Goal: Task Accomplishment & Management: Complete application form

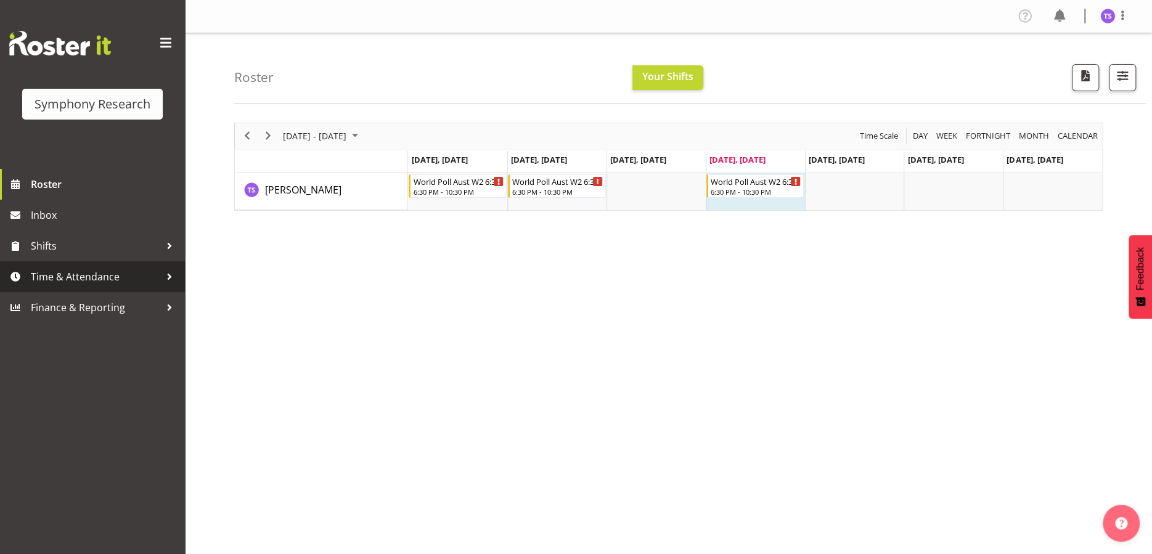
click at [67, 274] on span "Time & Attendance" at bounding box center [95, 277] width 129 height 18
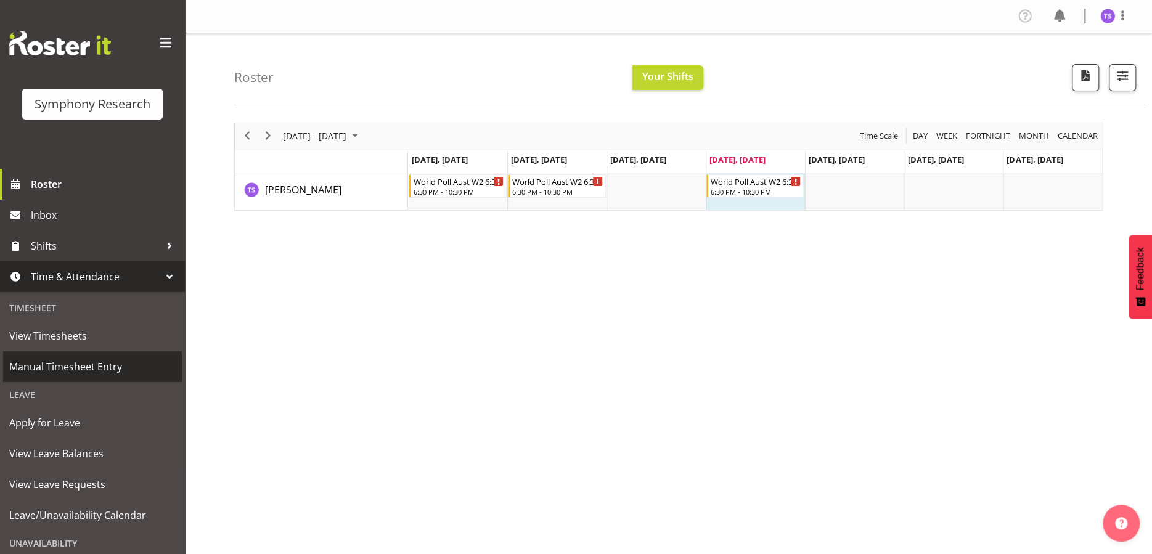
click at [81, 365] on span "Manual Timesheet Entry" at bounding box center [92, 367] width 166 height 18
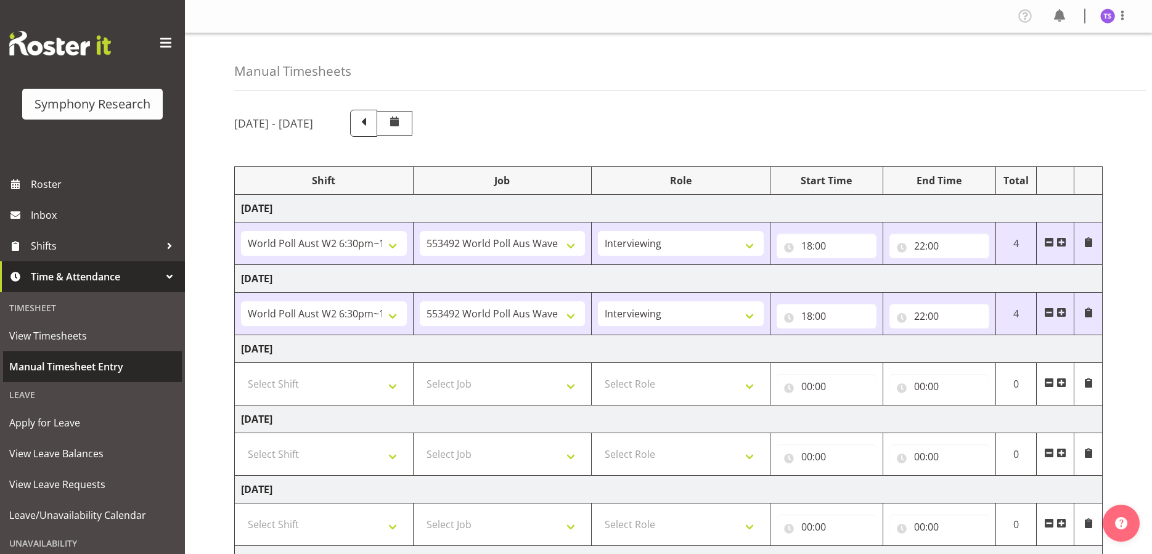
select select "56692"
select select "10499"
select select "47"
select select "56692"
select select "10499"
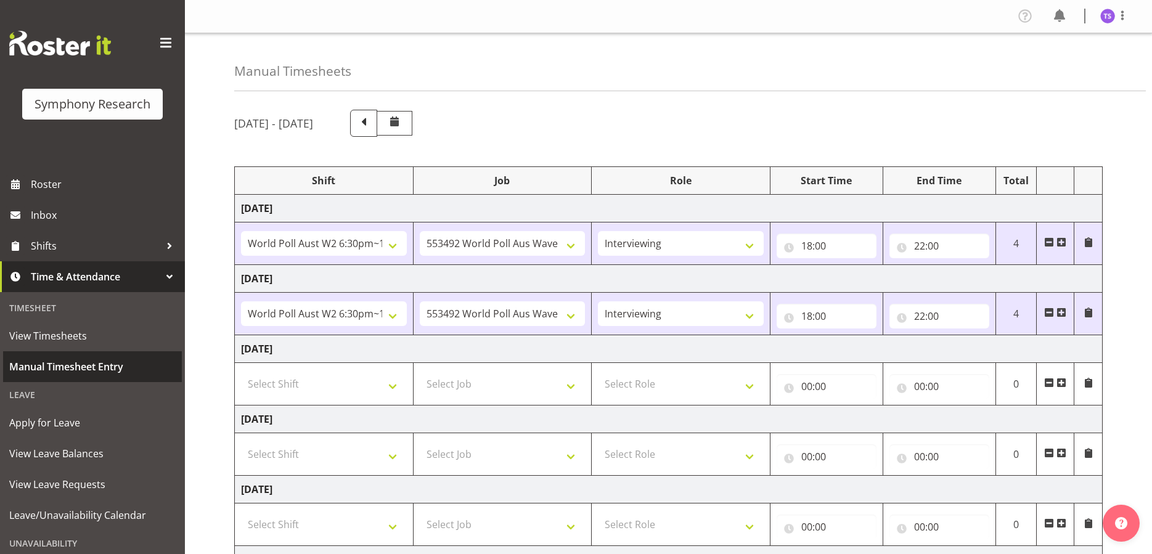
select select "47"
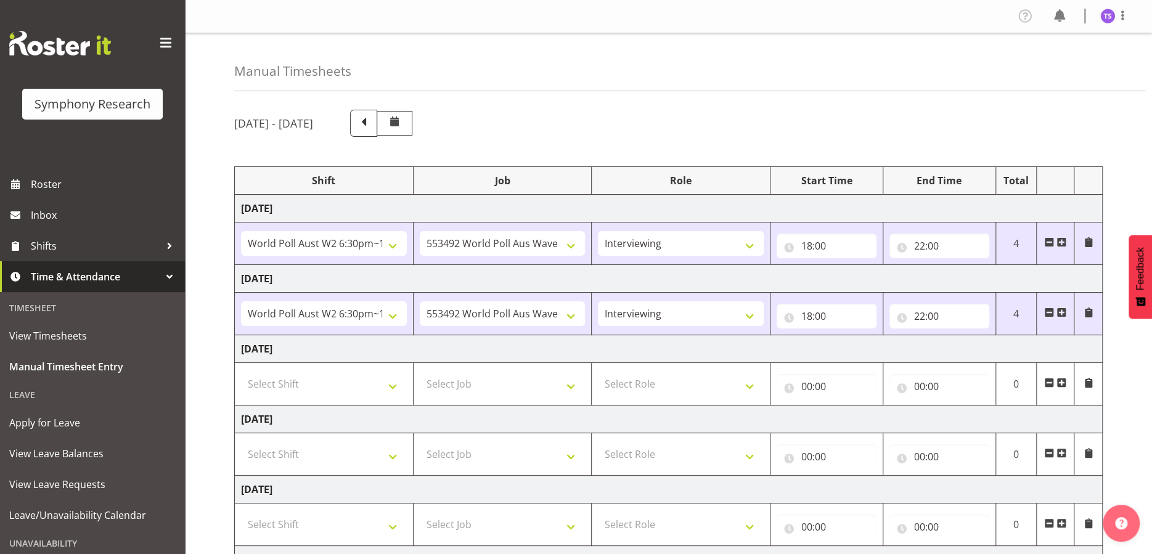
scroll to position [62, 0]
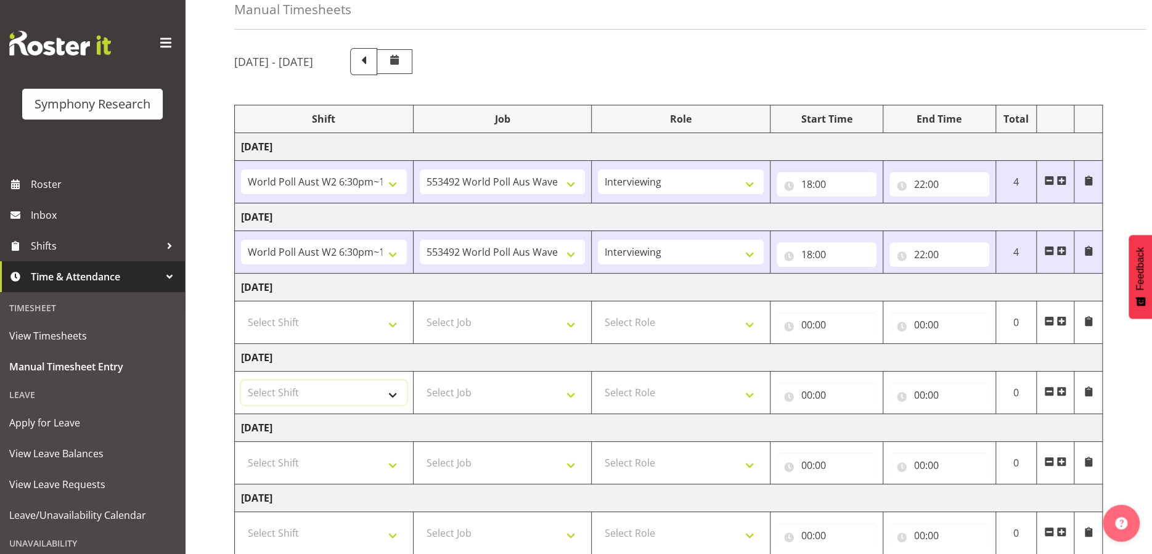
click at [395, 393] on select "Select Shift !!Weekend Residential (Roster IT Shift Label) *Business 9/10am ~ 4…" at bounding box center [324, 392] width 166 height 25
click at [241, 380] on select "Select Shift !!Weekend Residential (Roster IT Shift Label) *Business 9/10am ~ 4…" at bounding box center [324, 392] width 166 height 25
click at [393, 393] on select "!!Weekend Residential (Roster IT Shift Label) *Business 9/10am ~ 4:30pm *Busine…" at bounding box center [324, 392] width 166 height 25
select select "56692"
click at [241, 380] on select "!!Weekend Residential (Roster IT Shift Label) *Business 9/10am ~ 4:30pm *Busine…" at bounding box center [324, 392] width 166 height 25
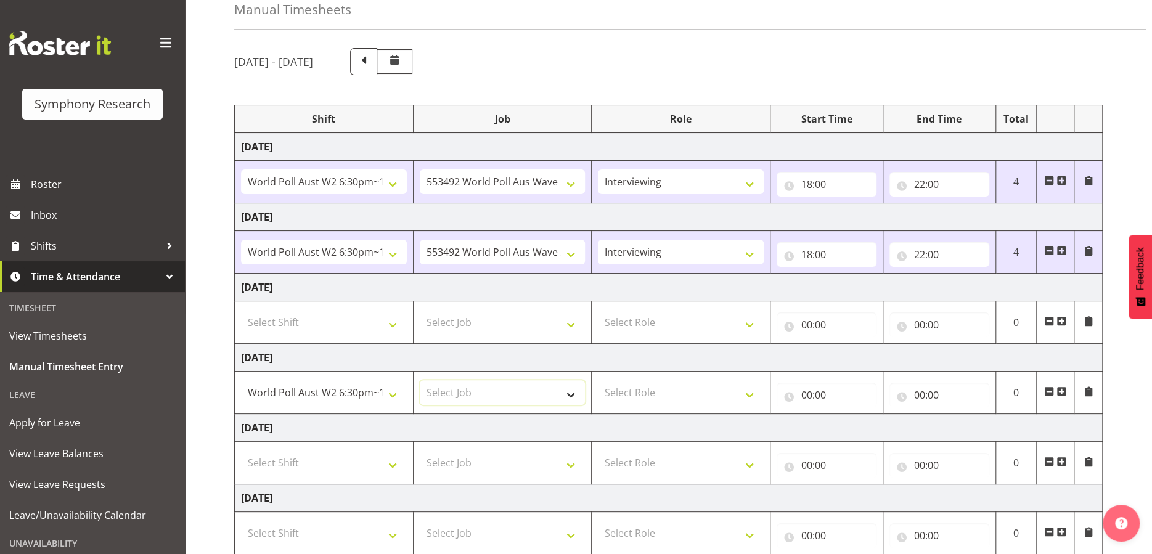
click at [568, 399] on select "Select Job 550060 IF Admin 553492 World Poll Aus Wave 2 Main 2025 553493 World …" at bounding box center [503, 392] width 166 height 25
click at [567, 397] on select "Select Job 550060 IF Admin 553492 World Poll Aus Wave 2 Main 2025 553493 World …" at bounding box center [503, 392] width 166 height 25
click at [567, 395] on select "Select Job 550060 IF Admin 553492 World Poll Aus Wave 2 Main 2025 553493 World …" at bounding box center [503, 392] width 166 height 25
select select "10499"
click at [420, 380] on select "Select Job 550060 IF Admin 553492 World Poll Aus Wave 2 Main 2025 553493 World …" at bounding box center [503, 392] width 166 height 25
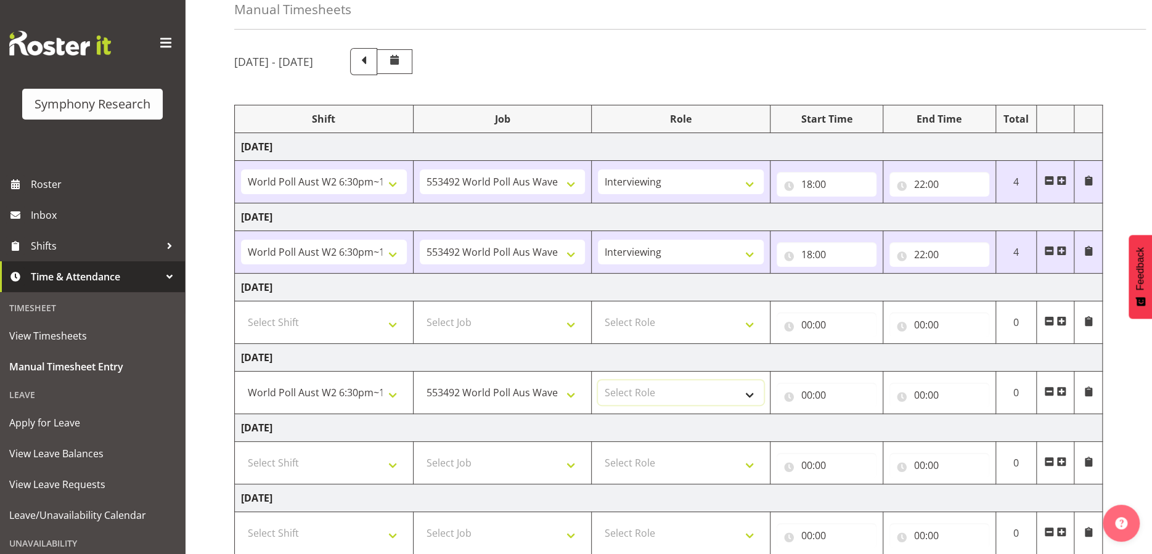
click at [747, 396] on select "Select Role Briefing Interviewing" at bounding box center [681, 392] width 166 height 25
select select "47"
click at [598, 380] on select "Select Role Briefing Interviewing" at bounding box center [681, 392] width 166 height 25
click at [824, 394] on input "00:00" at bounding box center [827, 395] width 100 height 25
click at [848, 432] on select "00 01 02 03 04 05 06 07 08 09 10 11 12 13 14 15 16 17 18 19 20 21 22 23" at bounding box center [861, 427] width 28 height 25
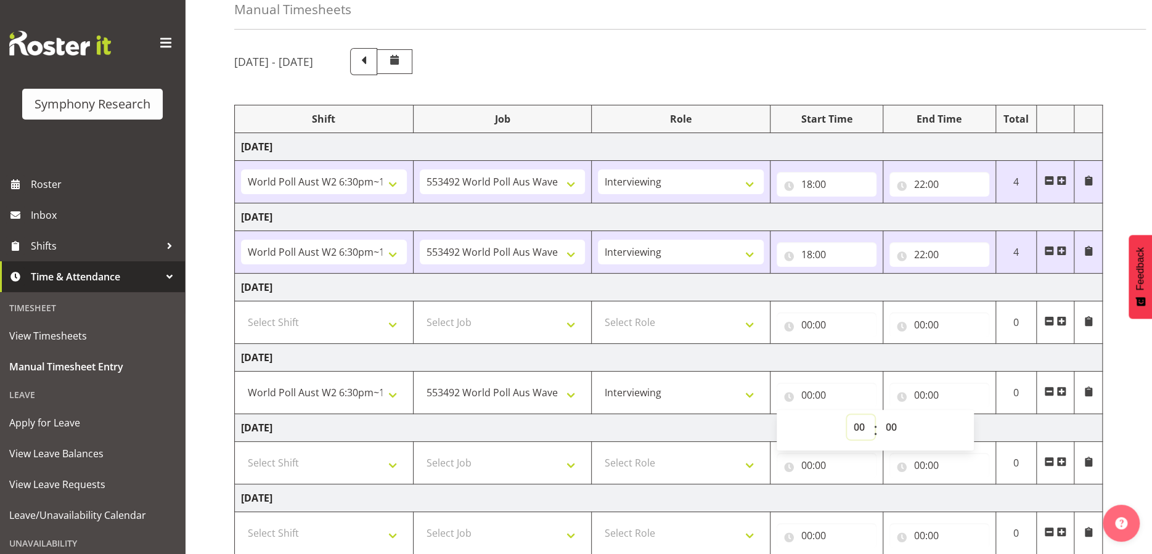
select select "18"
click at [847, 415] on select "00 01 02 03 04 05 06 07 08 09 10 11 12 13 14 15 16 17 18 19 20 21 22 23" at bounding box center [861, 427] width 28 height 25
type input "18:00"
click at [925, 393] on input "00:00" at bounding box center [940, 395] width 100 height 25
click at [969, 429] on select "00 01 02 03 04 05 06 07 08 09 10 11 12 13 14 15 16 17 18 19 20 21 22 23" at bounding box center [974, 427] width 28 height 25
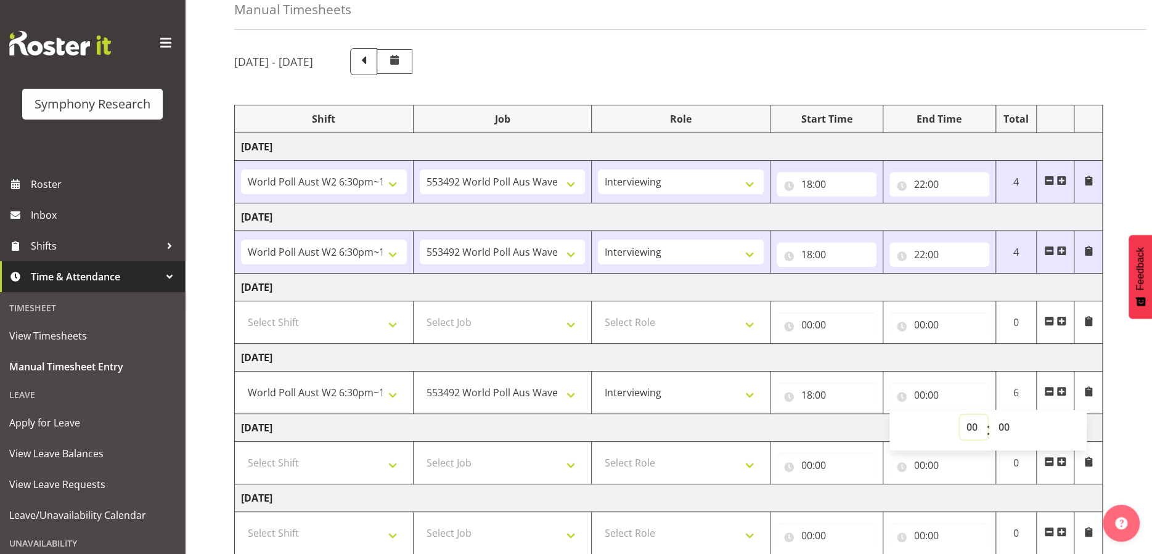
click at [967, 425] on select "00 01 02 03 04 05 06 07 08 09 10 11 12 13 14 15 16 17 18 19 20 21 22 23" at bounding box center [974, 427] width 28 height 25
click at [978, 400] on input "00:00" at bounding box center [940, 395] width 100 height 25
click at [922, 396] on input "00:00" at bounding box center [940, 395] width 100 height 25
click at [967, 431] on select "00 01 02 03 04 05 06 07 08 09 10 11 12 13 14 15 16 17 18 19 20 21 22 23" at bounding box center [974, 427] width 28 height 25
select select "22"
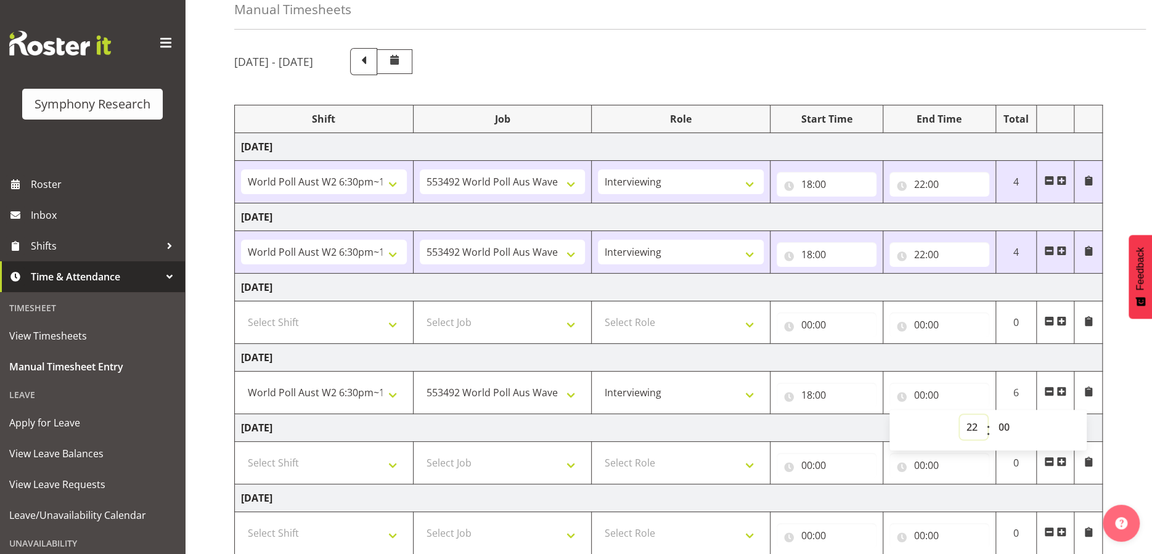
click at [960, 415] on select "00 01 02 03 04 05 06 07 08 09 10 11 12 13 14 15 16 17 18 19 20 21 22 23" at bounding box center [974, 427] width 28 height 25
type input "22:00"
click at [872, 442] on td "00:00 00 01 02 03 04 05 06 07 08 09 10 11 12 13 14 15 16 17 18 19 20 21 22 23 :…" at bounding box center [826, 463] width 113 height 43
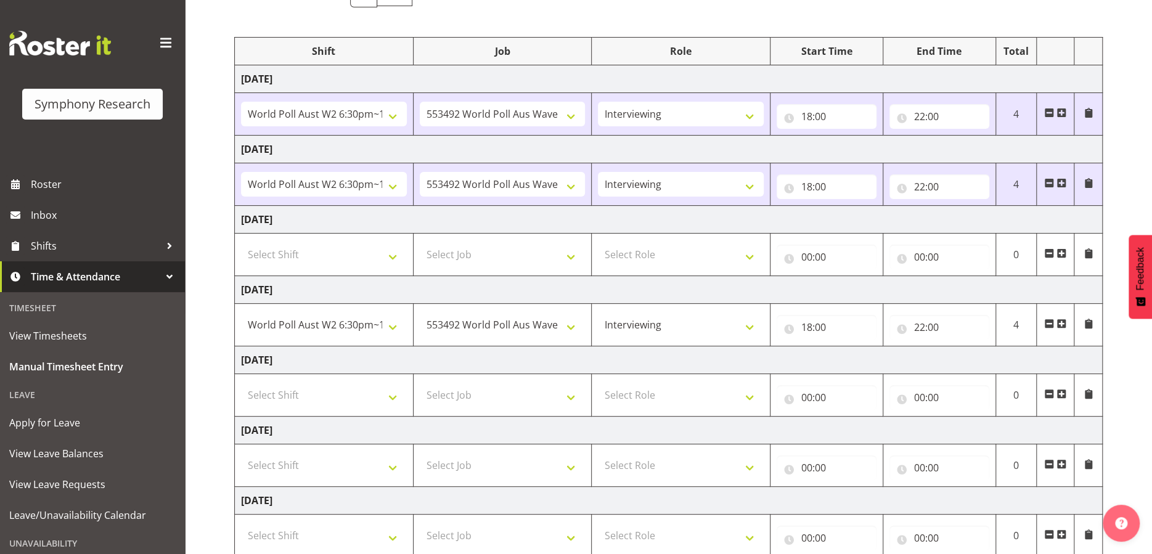
scroll to position [210, 0]
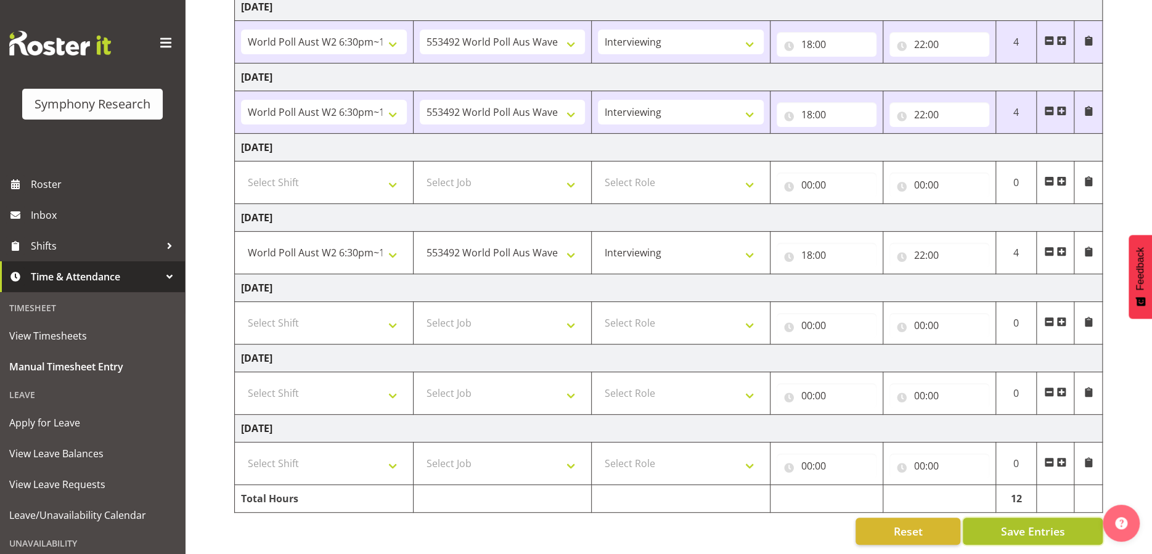
click at [1019, 523] on span "Save Entries" at bounding box center [1033, 531] width 64 height 16
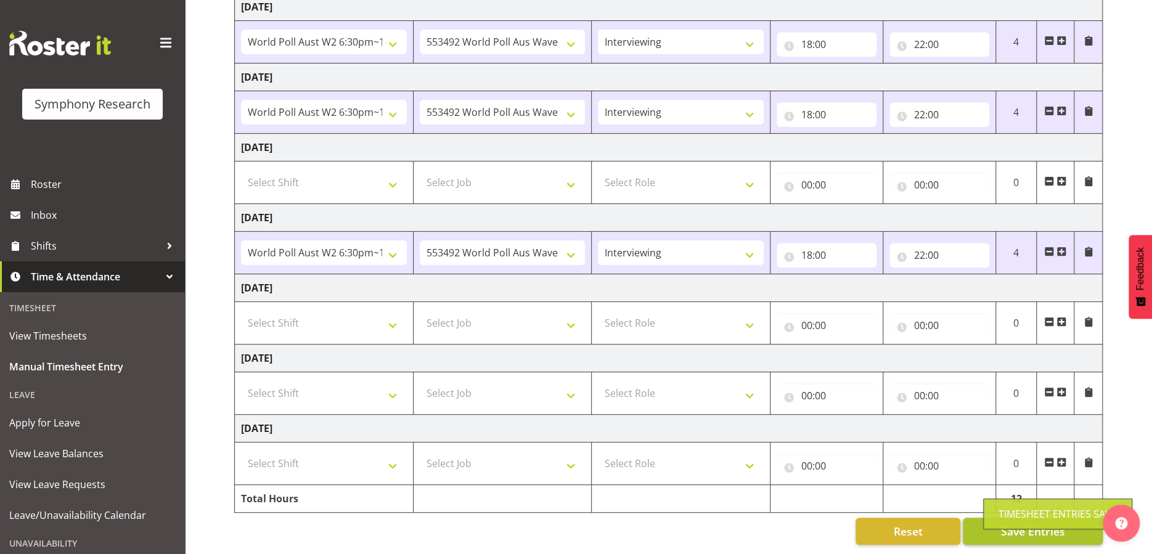
click at [1018, 516] on div "Timesheet Entries Save" at bounding box center [1058, 514] width 118 height 15
